Goal: Information Seeking & Learning: Understand process/instructions

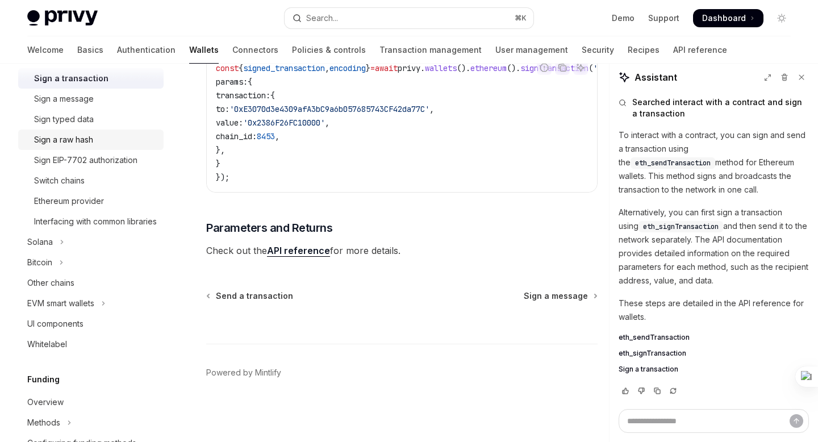
scroll to position [333, 0]
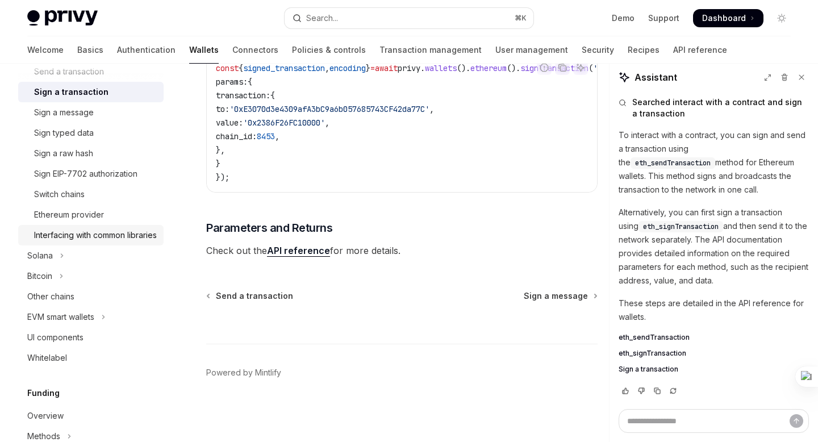
click at [80, 242] on div "Interfacing with common libraries" at bounding box center [95, 235] width 123 height 14
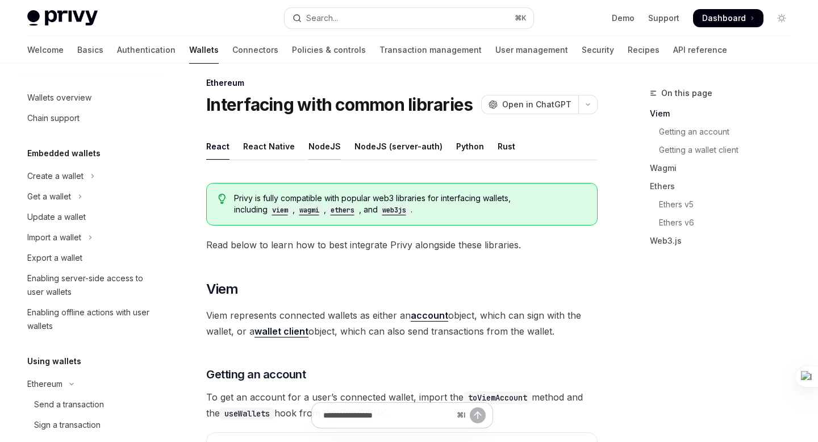
click at [321, 148] on div "NodeJS" at bounding box center [324, 146] width 32 height 27
type textarea "*"
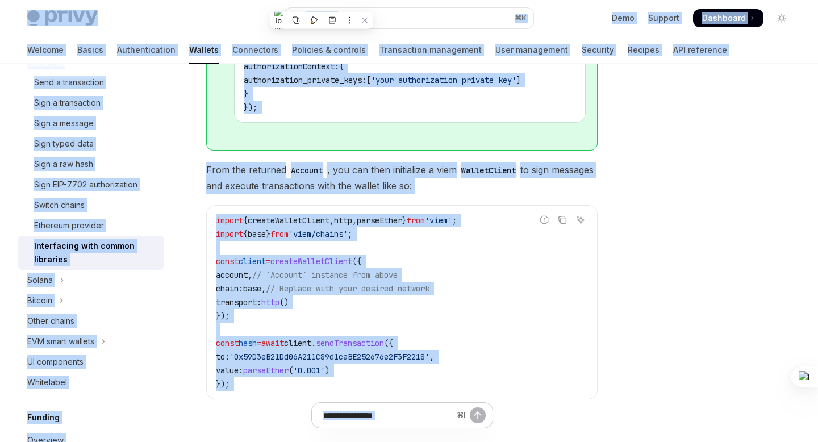
click at [333, 390] on code "import { createWalletClient , http , parseEther } from 'viem' ; import { base }…" at bounding box center [402, 302] width 372 height 177
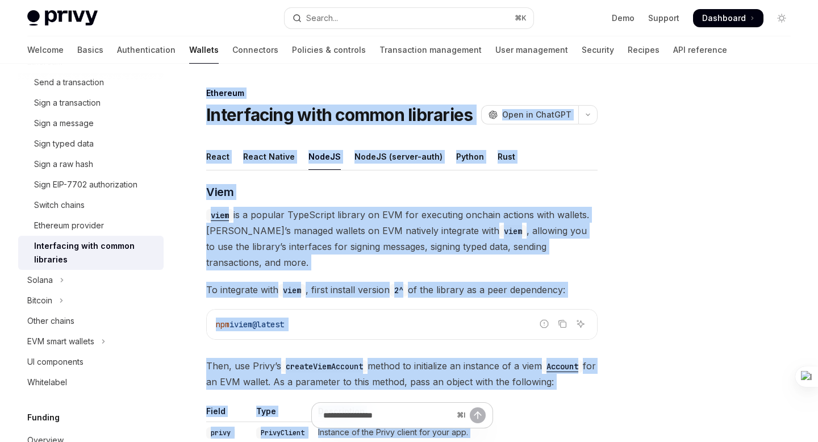
drag, startPoint x: 265, startPoint y: 390, endPoint x: 202, endPoint y: 90, distance: 305.9
copy div "Loremips Dolorsitame cons adipis elitseddo EiusMO Temp in UtlaBOR EtdoLO Magn a…"
